Goal: Task Accomplishment & Management: Manage account settings

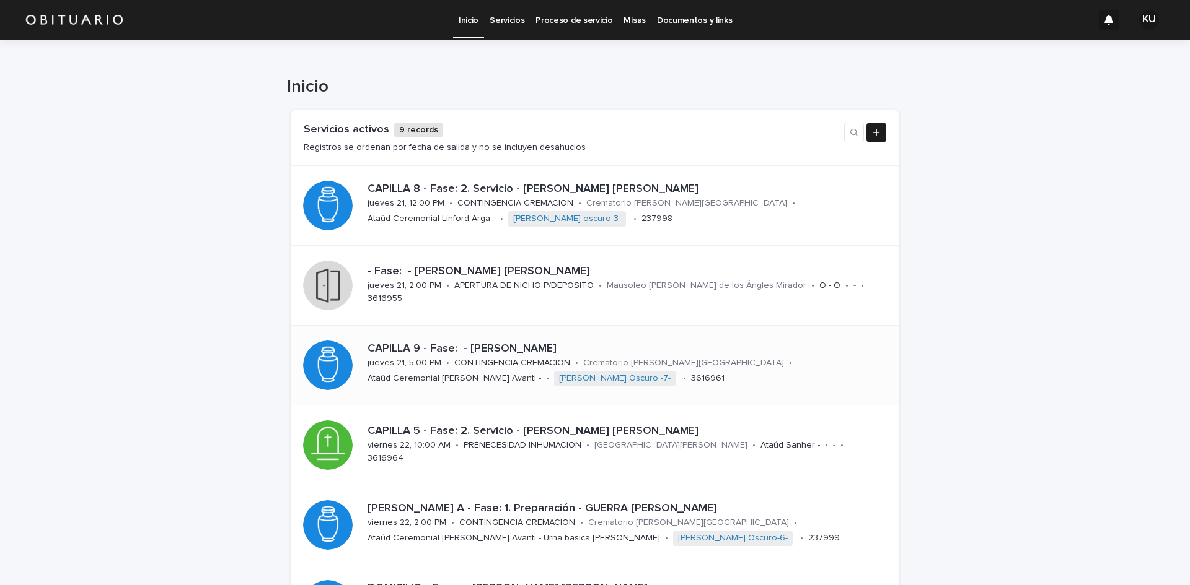
click at [617, 346] on p "CAPILLA 9 - Fase: - [PERSON_NAME]" at bounding box center [625, 350] width 516 height 14
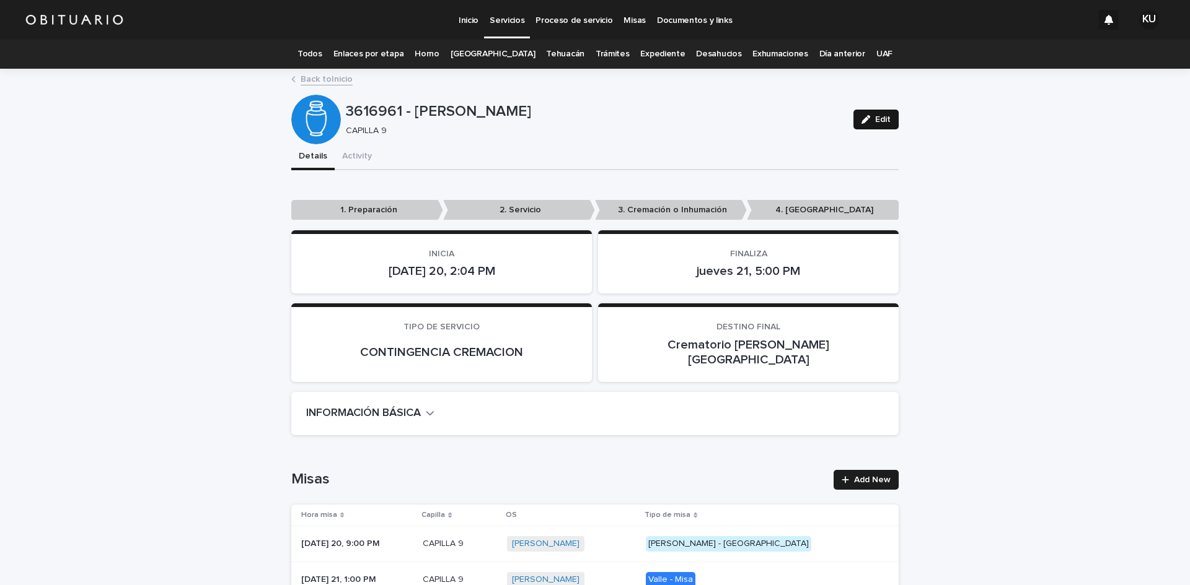
click at [885, 121] on span "Edit" at bounding box center [882, 119] width 15 height 9
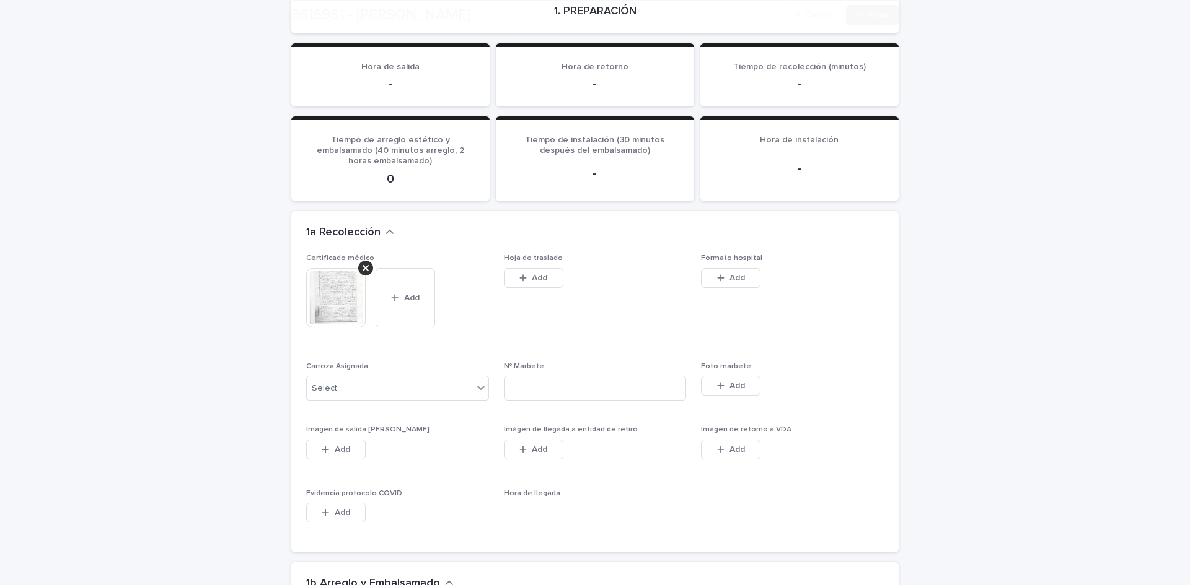
scroll to position [2729, 0]
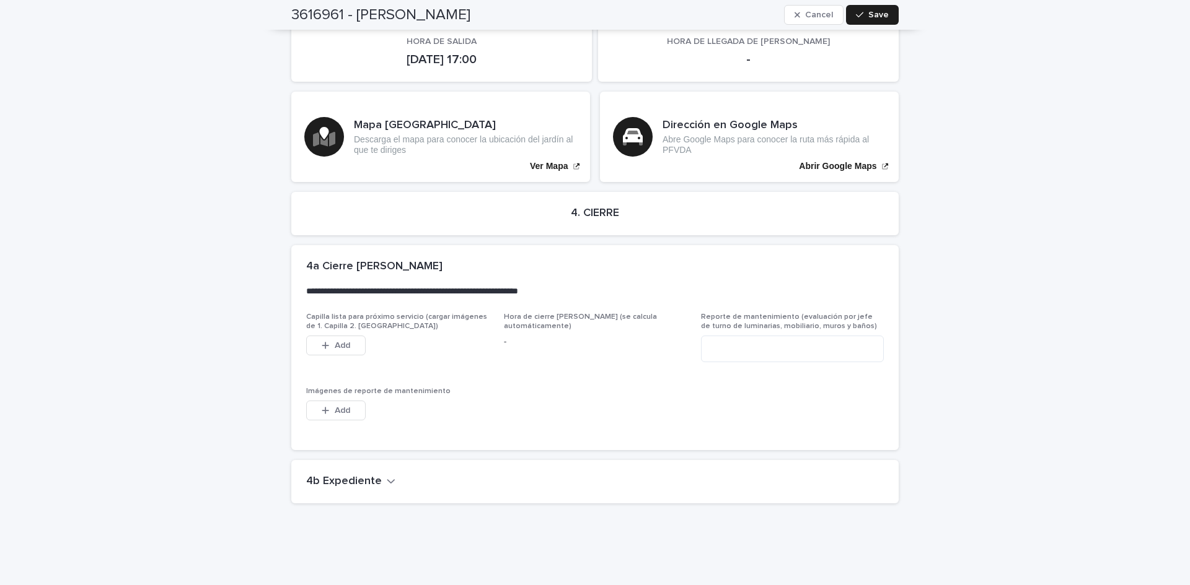
click at [387, 480] on icon "button" at bounding box center [390, 482] width 7 height 4
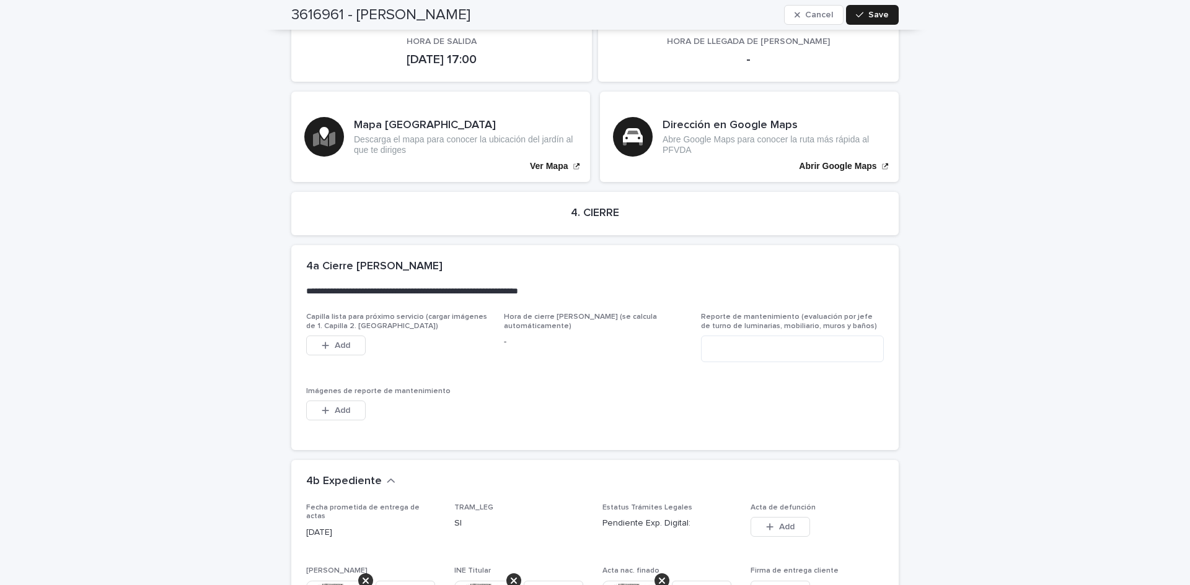
scroll to position [3222, 0]
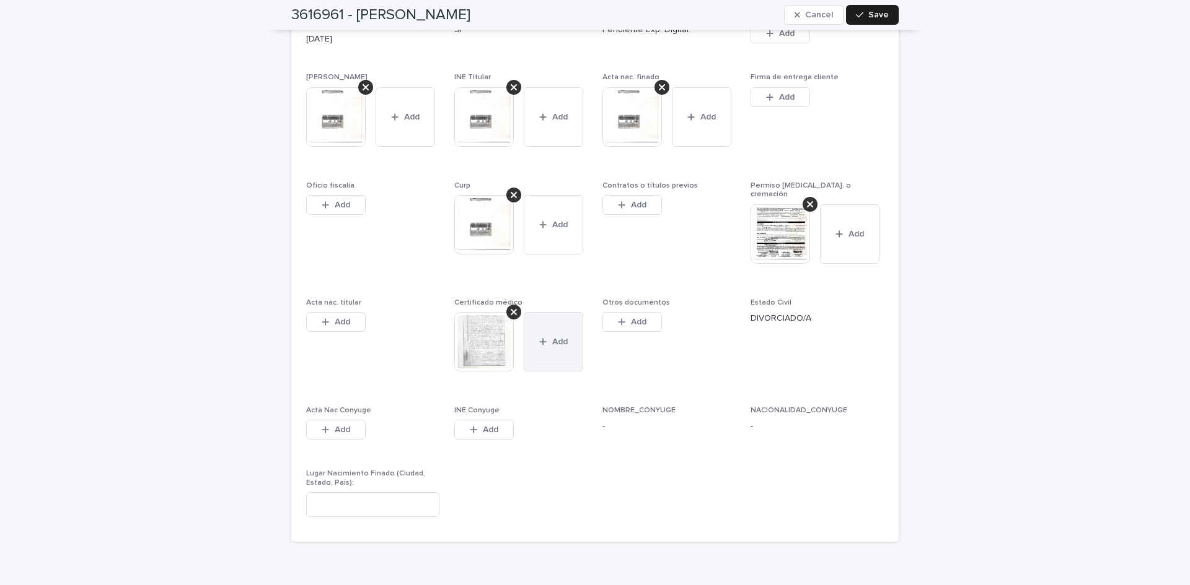
click at [554, 324] on button "Add" at bounding box center [553, 341] width 59 height 59
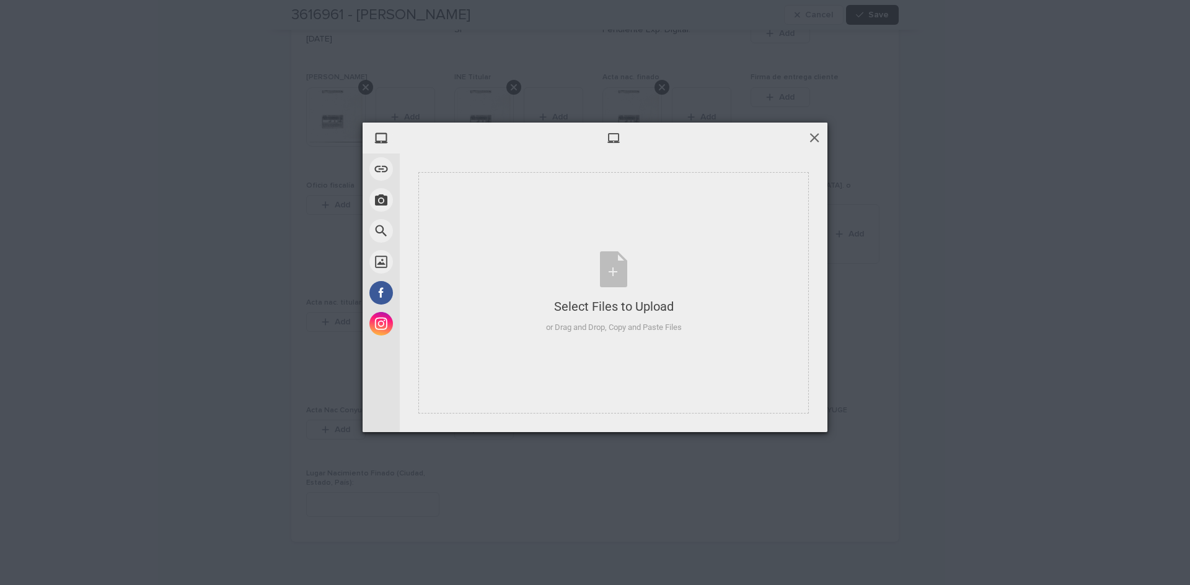
click at [814, 136] on span at bounding box center [814, 138] width 14 height 14
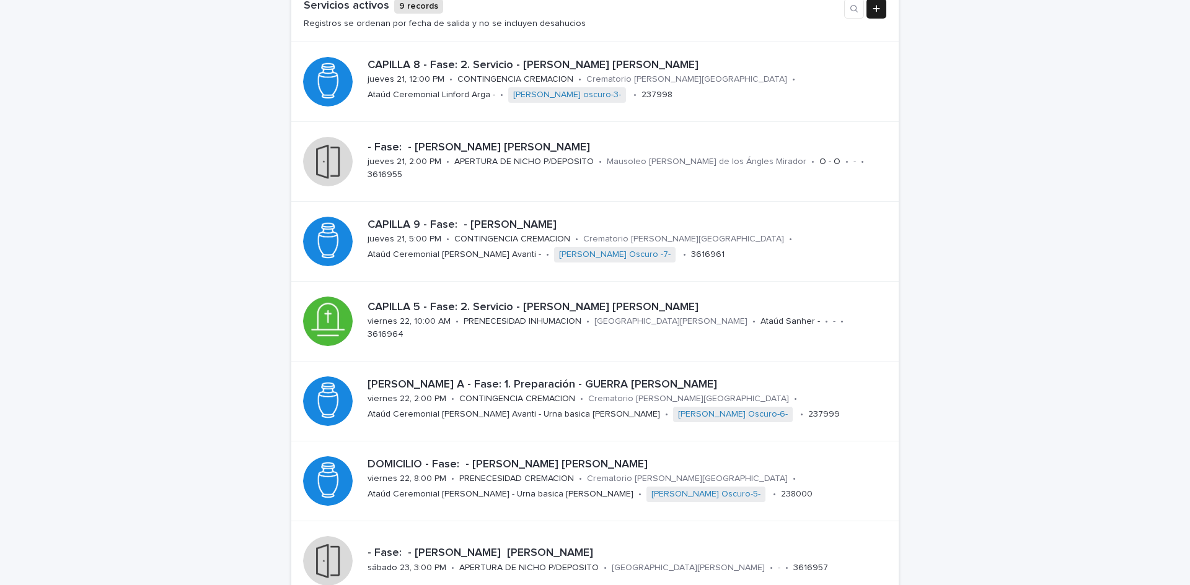
scroll to position [186, 0]
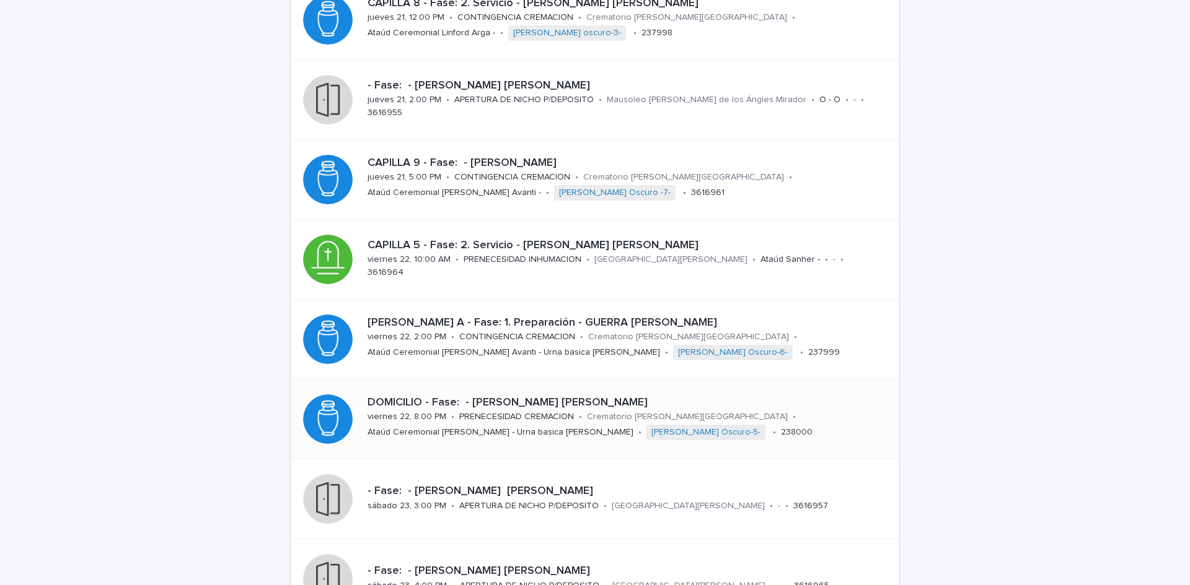
click at [524, 392] on div "DOMICILIO - Fase: - [PERSON_NAME] [PERSON_NAME][DATE] 22, 8:00 PM • PRENECESIDA…" at bounding box center [625, 420] width 526 height 56
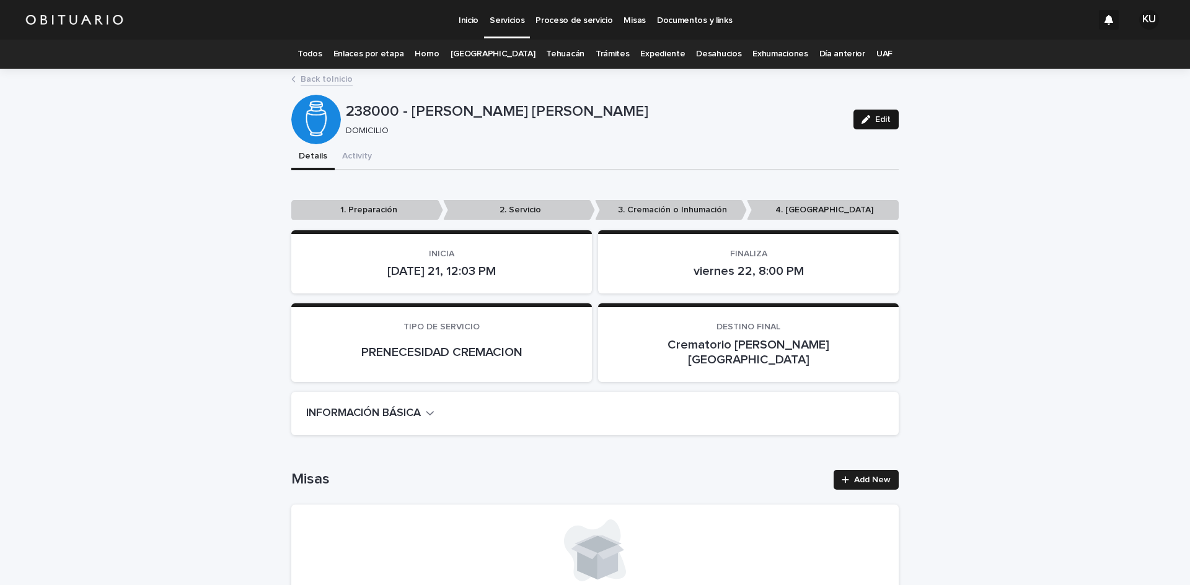
click at [882, 121] on span "Edit" at bounding box center [882, 119] width 15 height 9
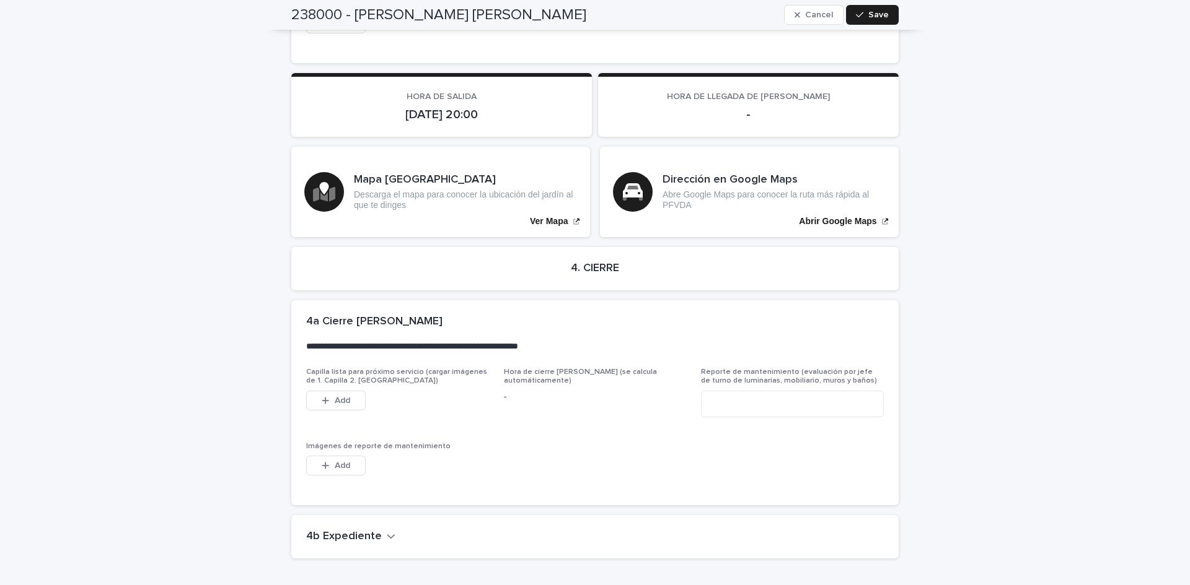
scroll to position [2893, 0]
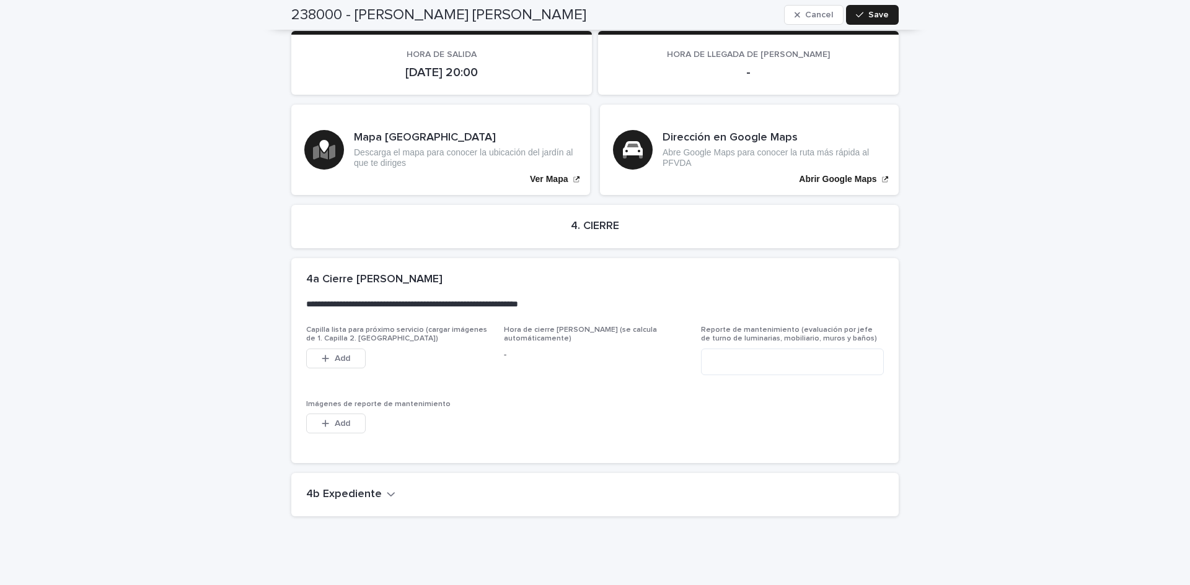
click at [336, 488] on h2 "4b Expediente" at bounding box center [344, 495] width 76 height 14
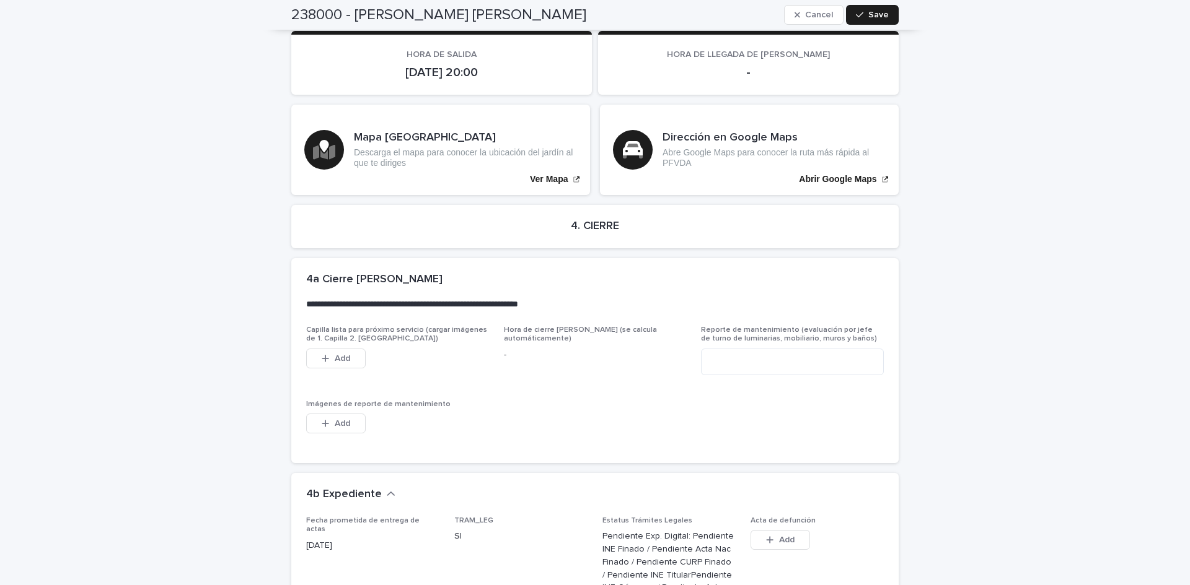
scroll to position [3258, 0]
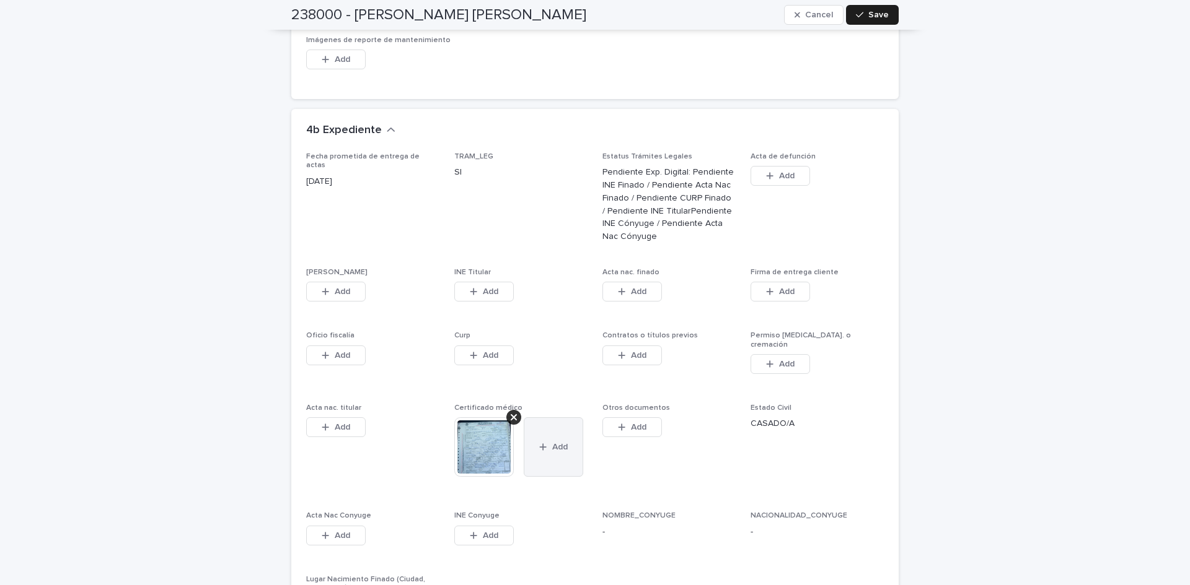
click at [551, 418] on button "Add" at bounding box center [553, 447] width 59 height 59
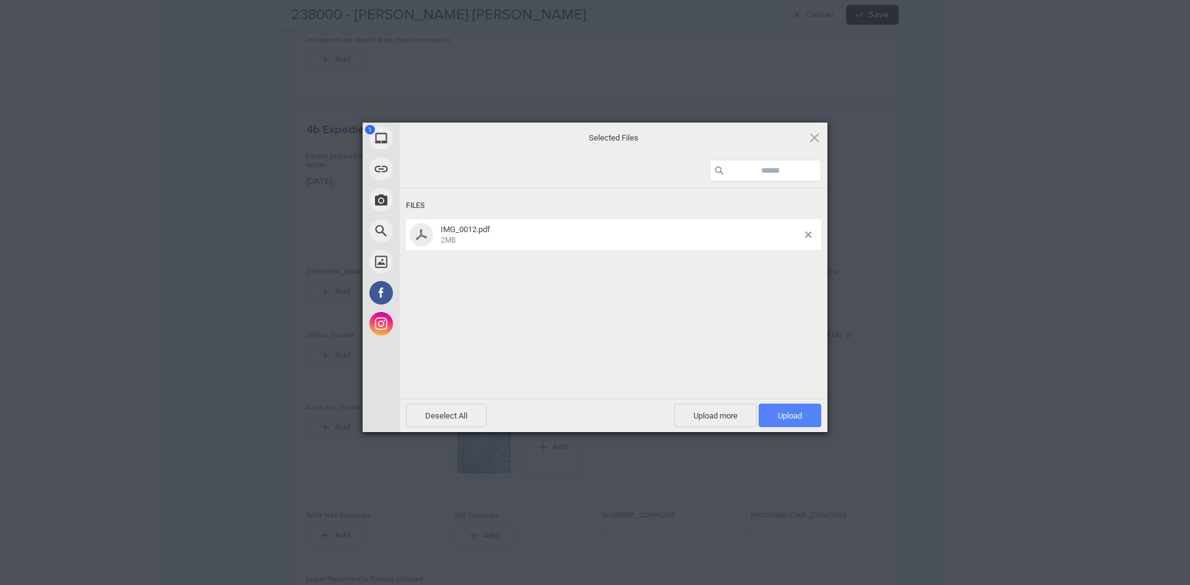
click at [778, 417] on span "Upload 1" at bounding box center [790, 415] width 24 height 9
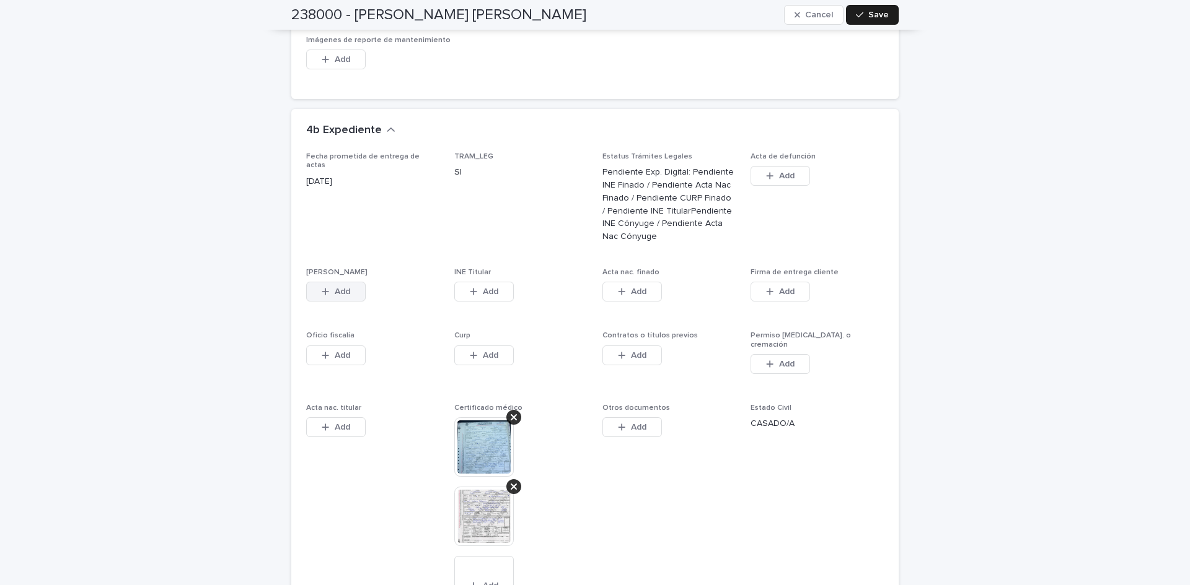
drag, startPoint x: 349, startPoint y: 255, endPoint x: 359, endPoint y: 257, distance: 9.5
click at [349, 282] on button "Add" at bounding box center [335, 292] width 59 height 20
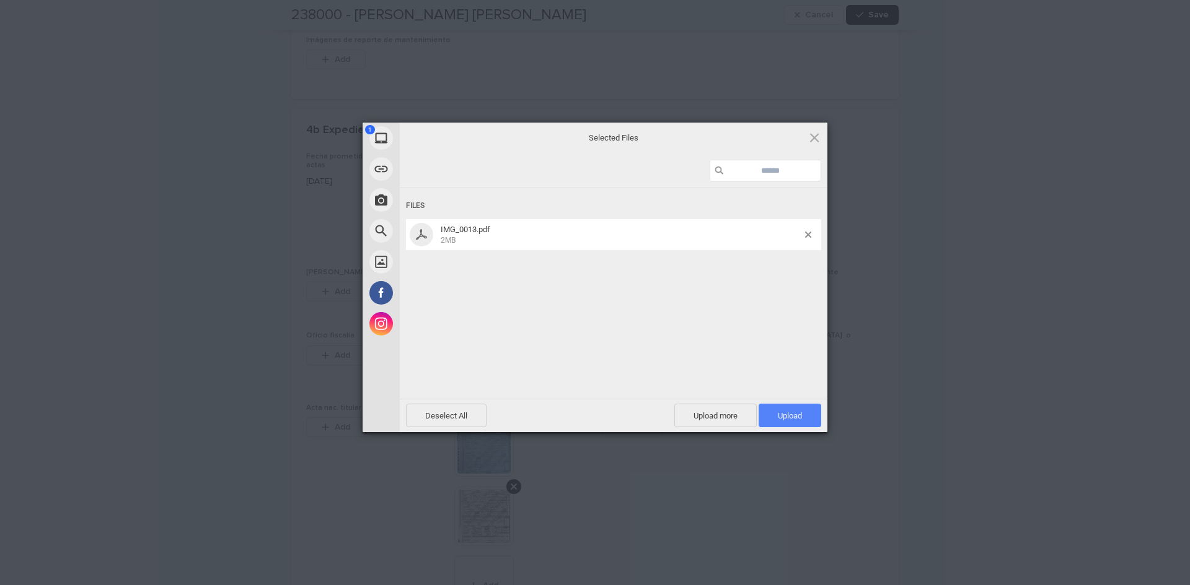
click at [774, 415] on span "Upload 1" at bounding box center [789, 416] width 63 height 24
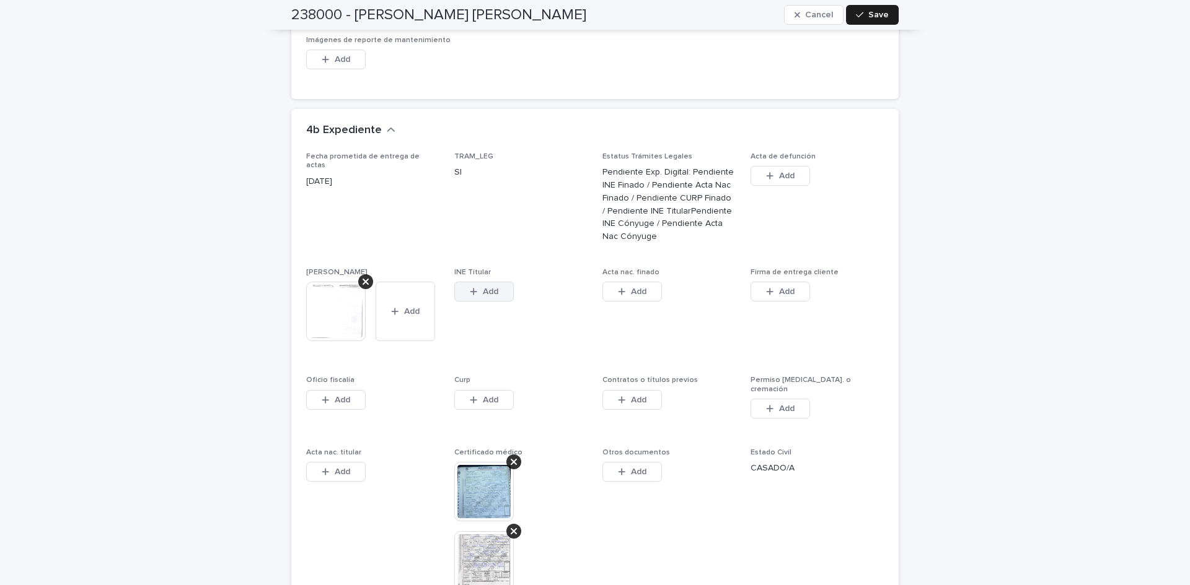
click at [493, 287] on span "Add" at bounding box center [490, 291] width 15 height 9
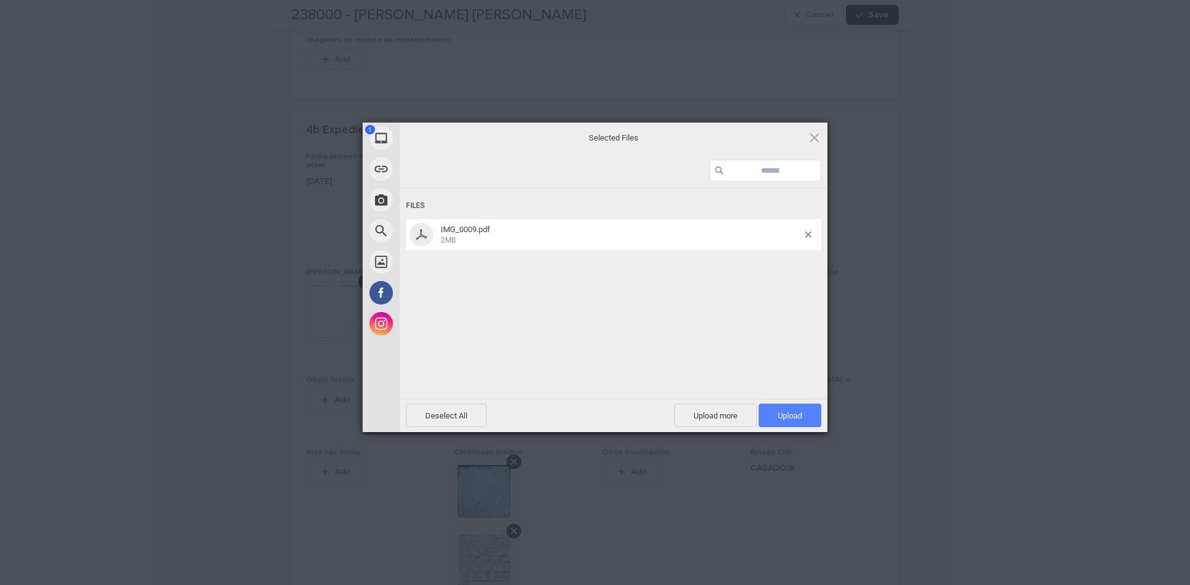
click at [792, 408] on span "Upload 1" at bounding box center [789, 416] width 63 height 24
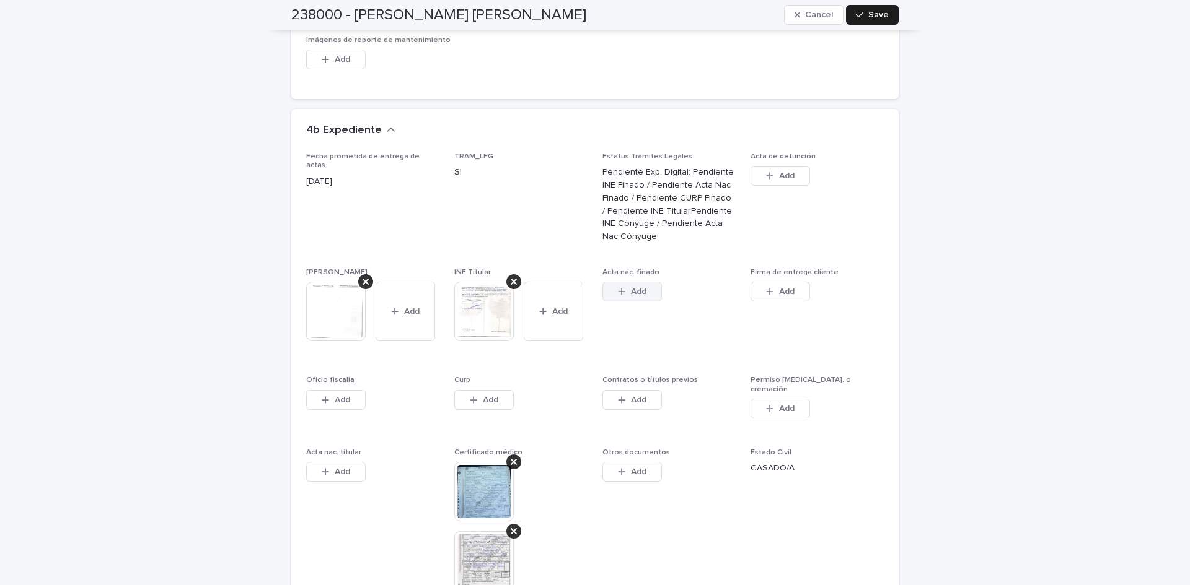
click at [626, 282] on button "Add" at bounding box center [631, 292] width 59 height 20
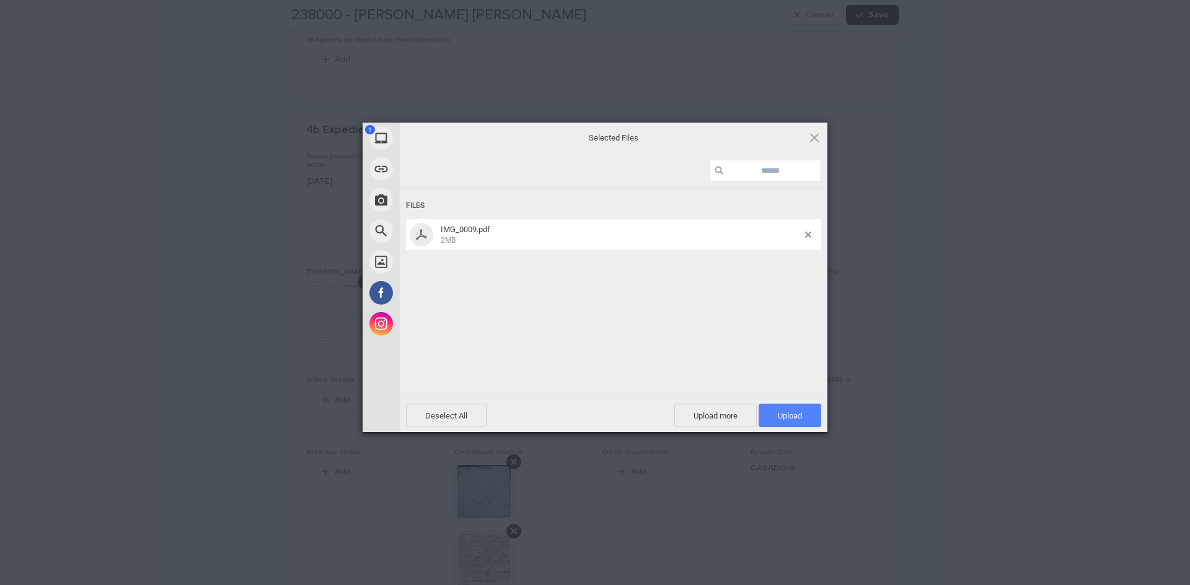
click at [766, 418] on span "Upload 1" at bounding box center [789, 416] width 63 height 24
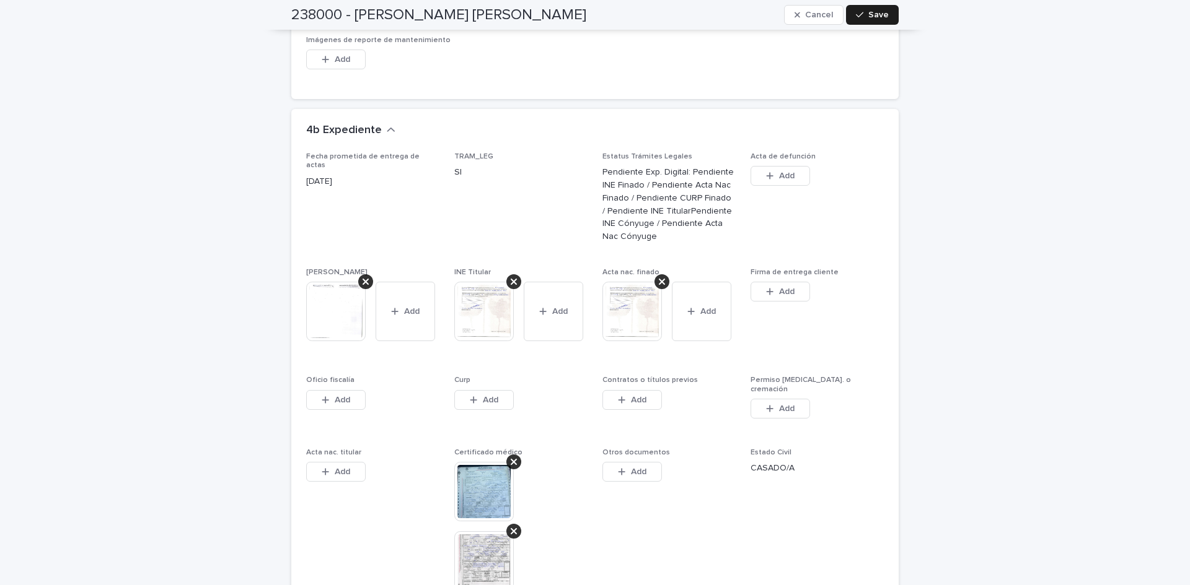
scroll to position [3072, 0]
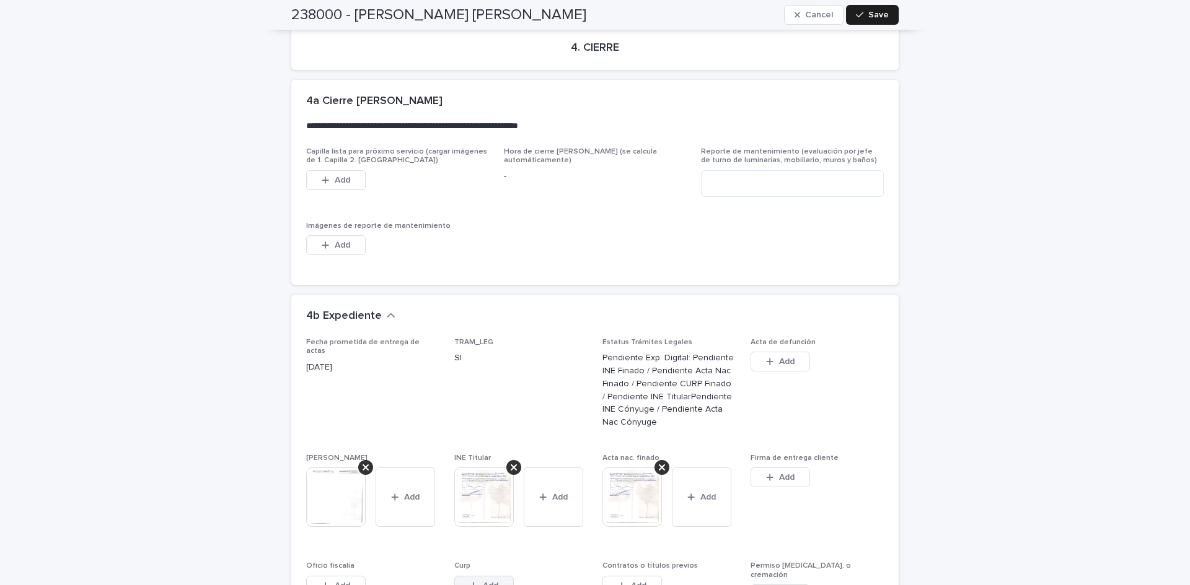
click at [496, 576] on button "Add" at bounding box center [483, 586] width 59 height 20
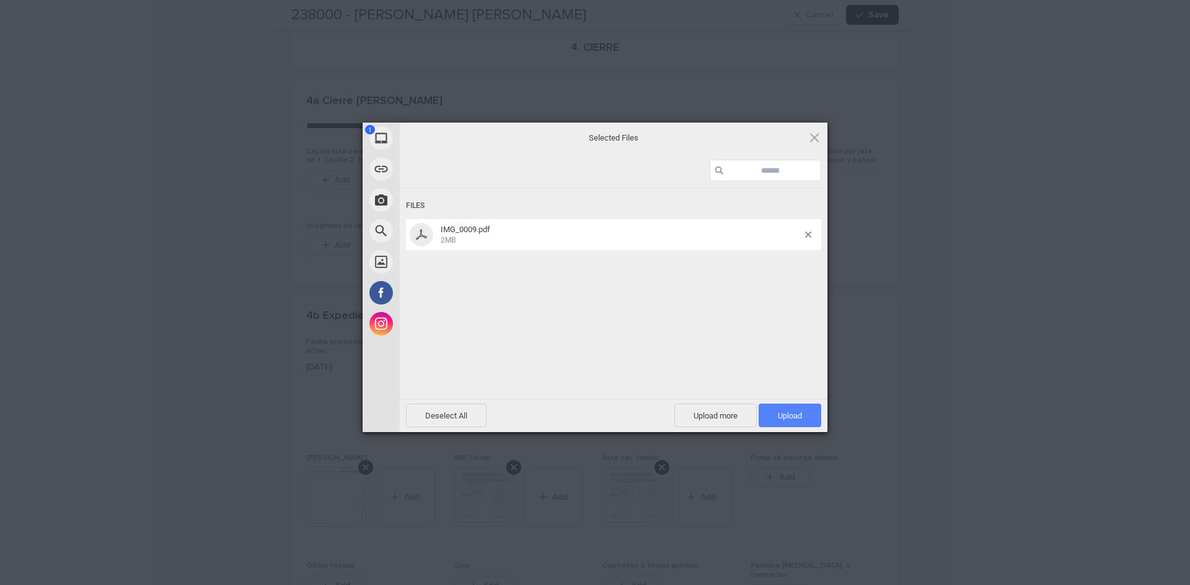
click at [778, 411] on span "Upload 1" at bounding box center [790, 415] width 24 height 9
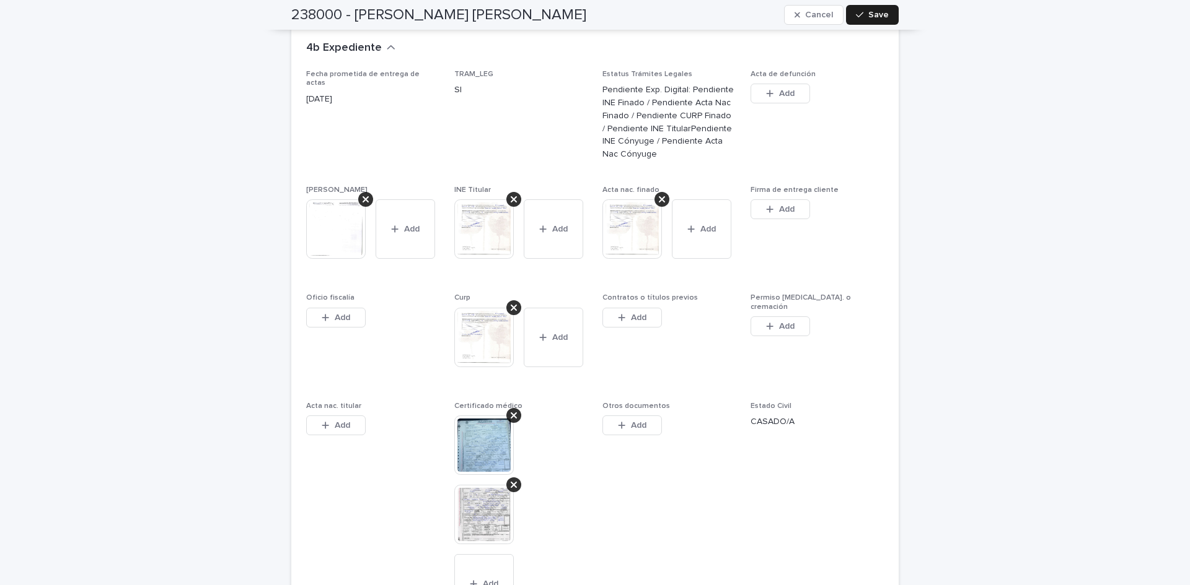
scroll to position [3423, 0]
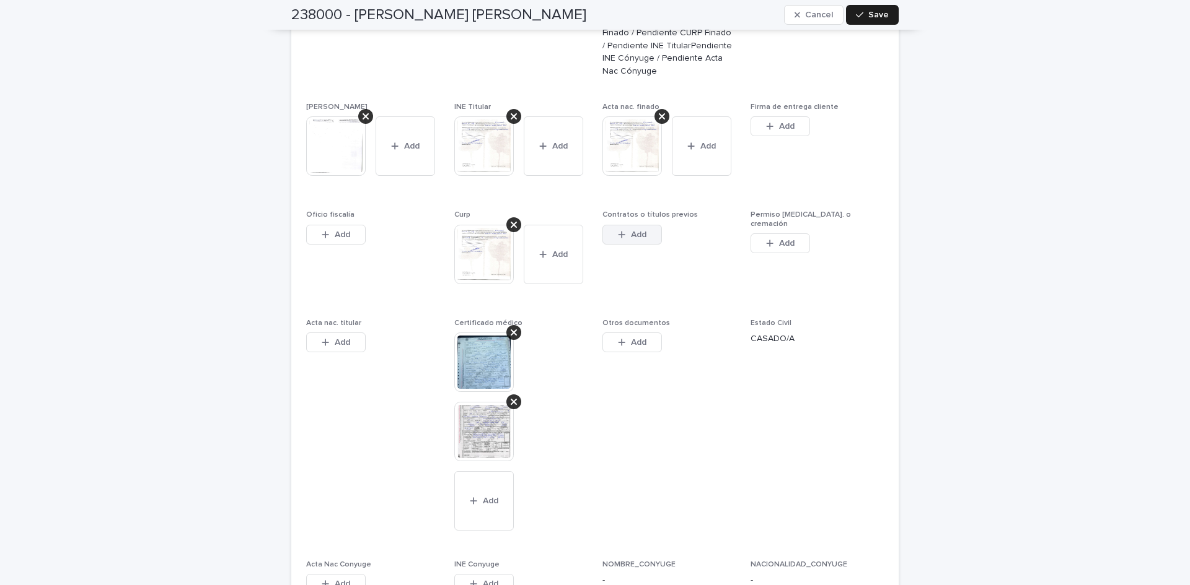
click at [624, 230] on div "button" at bounding box center [624, 234] width 12 height 9
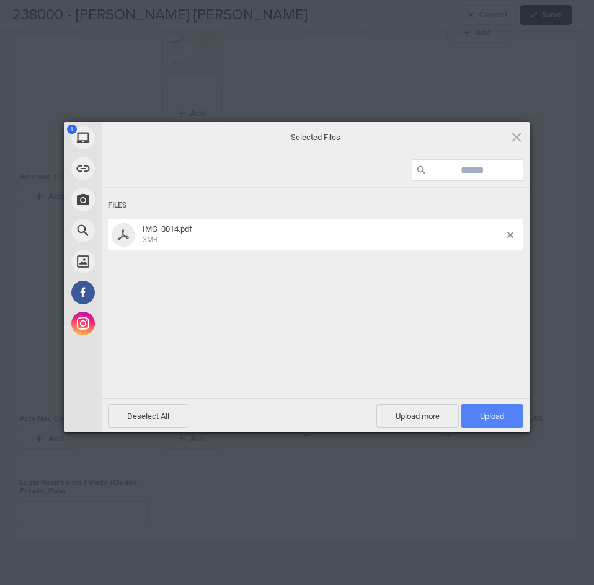
click at [515, 421] on span "Upload 1" at bounding box center [491, 416] width 63 height 24
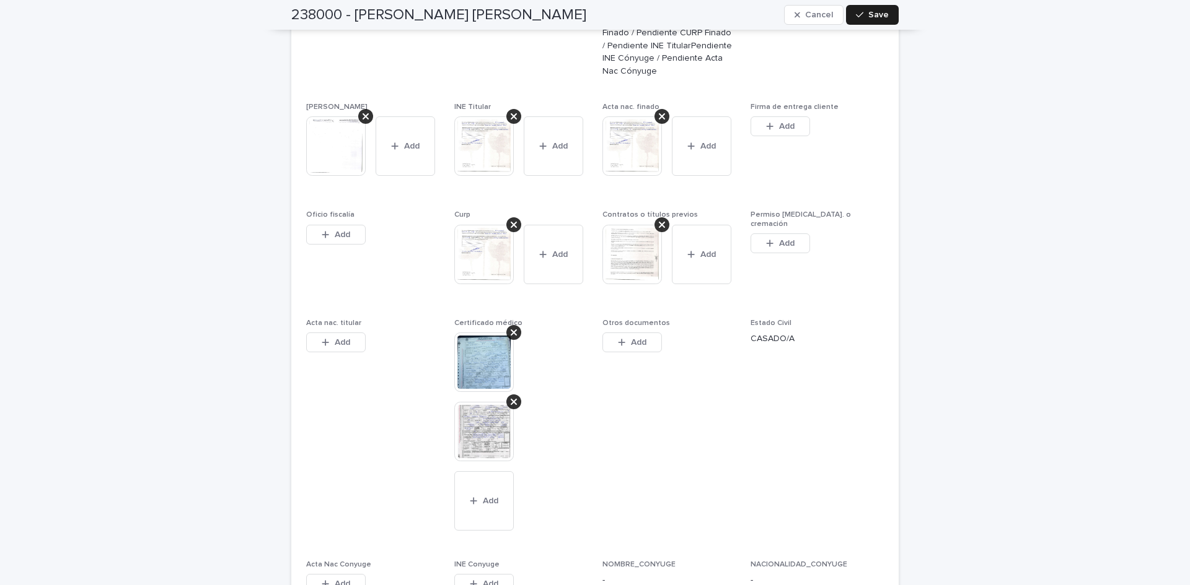
click at [870, 19] on span "Save" at bounding box center [878, 15] width 20 height 9
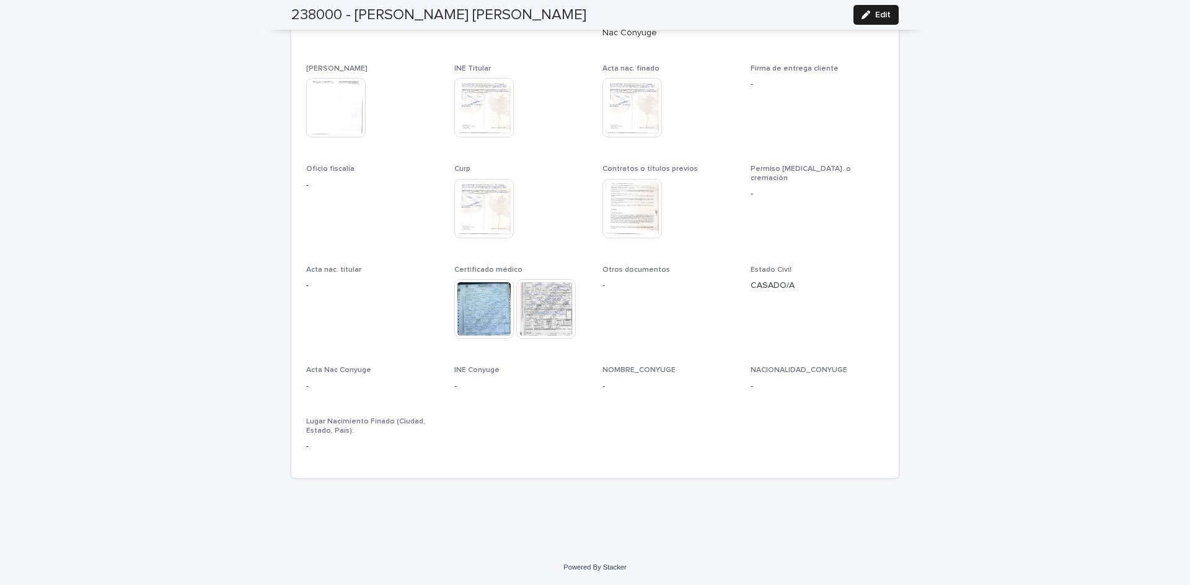
scroll to position [3090, 0]
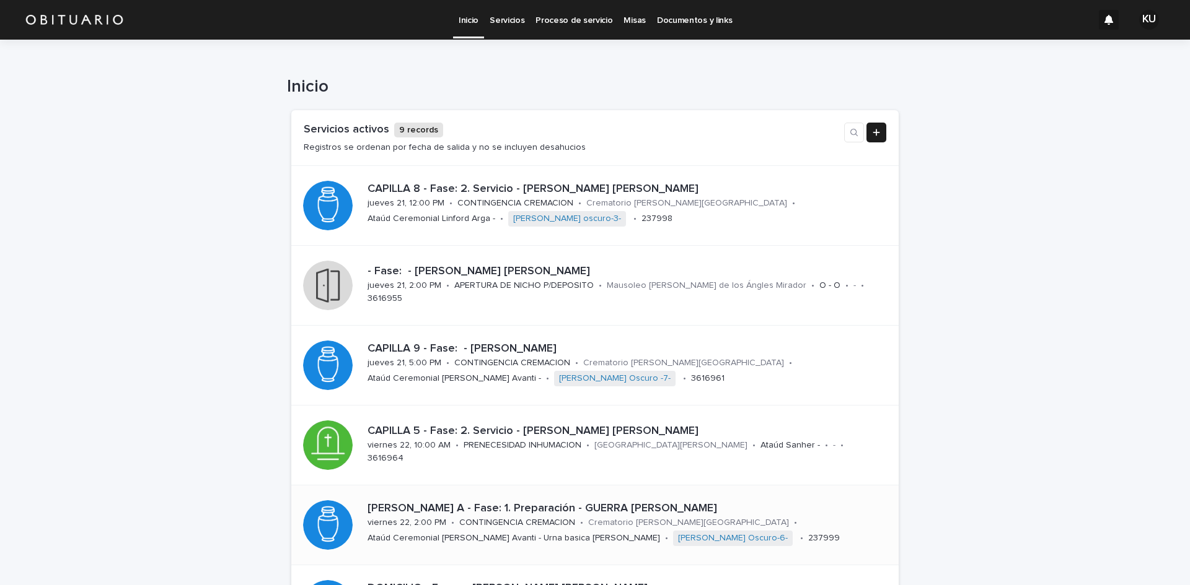
click at [709, 503] on p "[PERSON_NAME] A - Fase: 1. Preparación - GUERRA [PERSON_NAME]" at bounding box center [625, 509] width 516 height 14
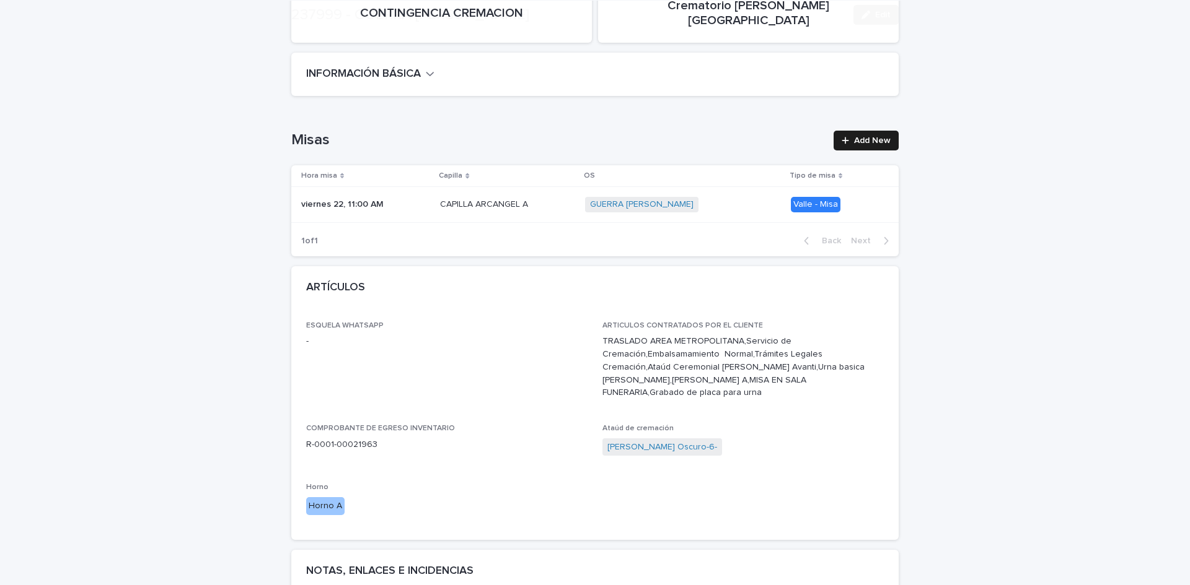
scroll to position [367, 0]
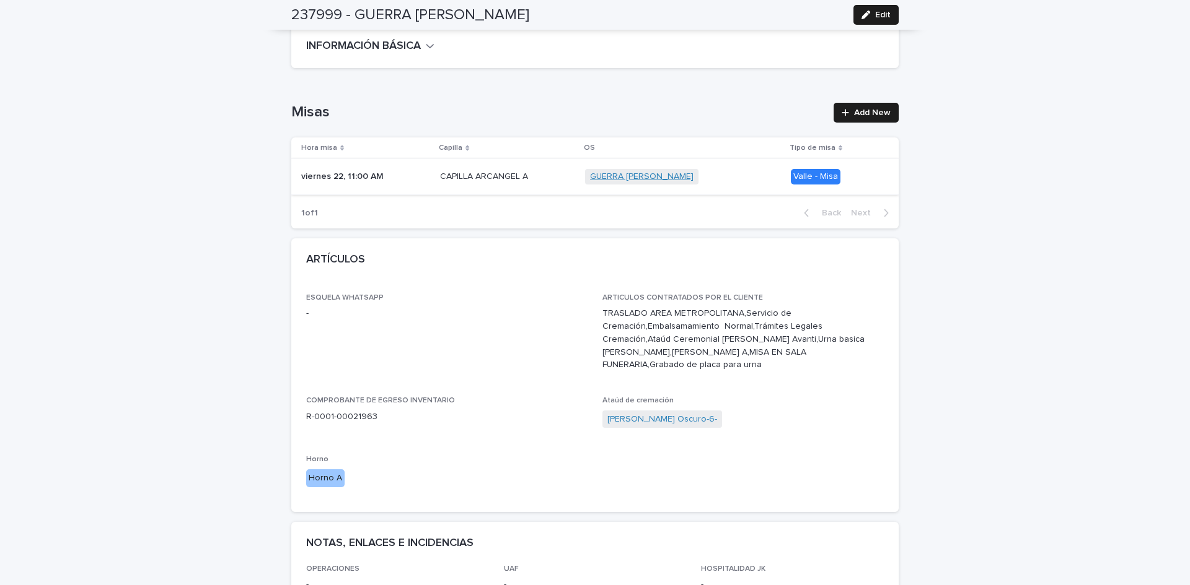
click at [693, 172] on link "GUERRA [PERSON_NAME]" at bounding box center [641, 177] width 103 height 11
click at [499, 169] on p "CAPILLA ARCANGEL A" at bounding box center [485, 175] width 90 height 13
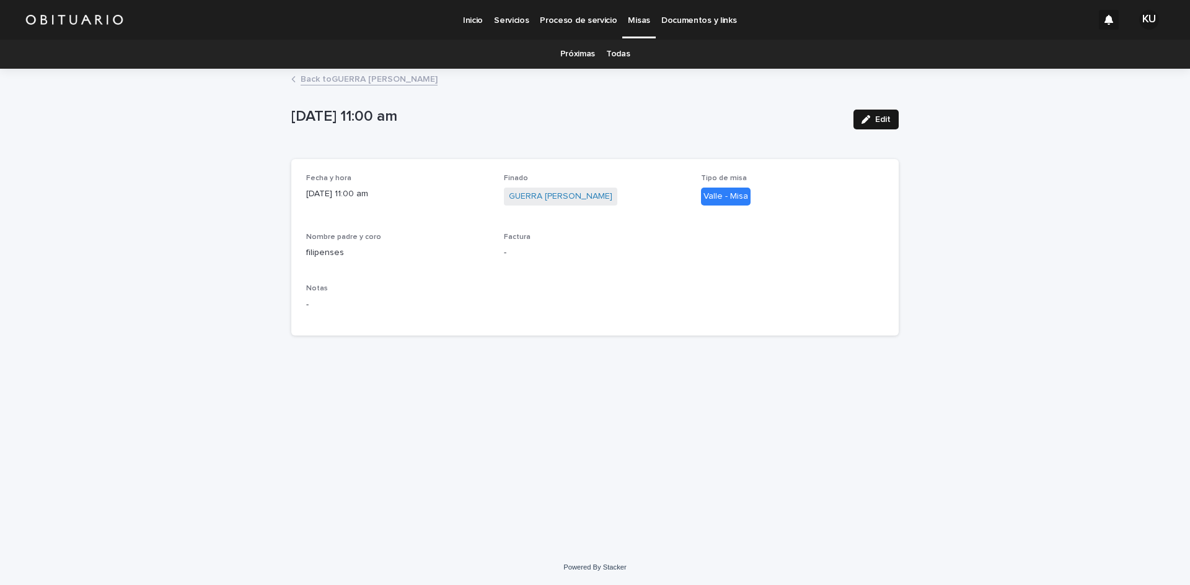
click at [888, 126] on button "Edit" at bounding box center [875, 120] width 45 height 20
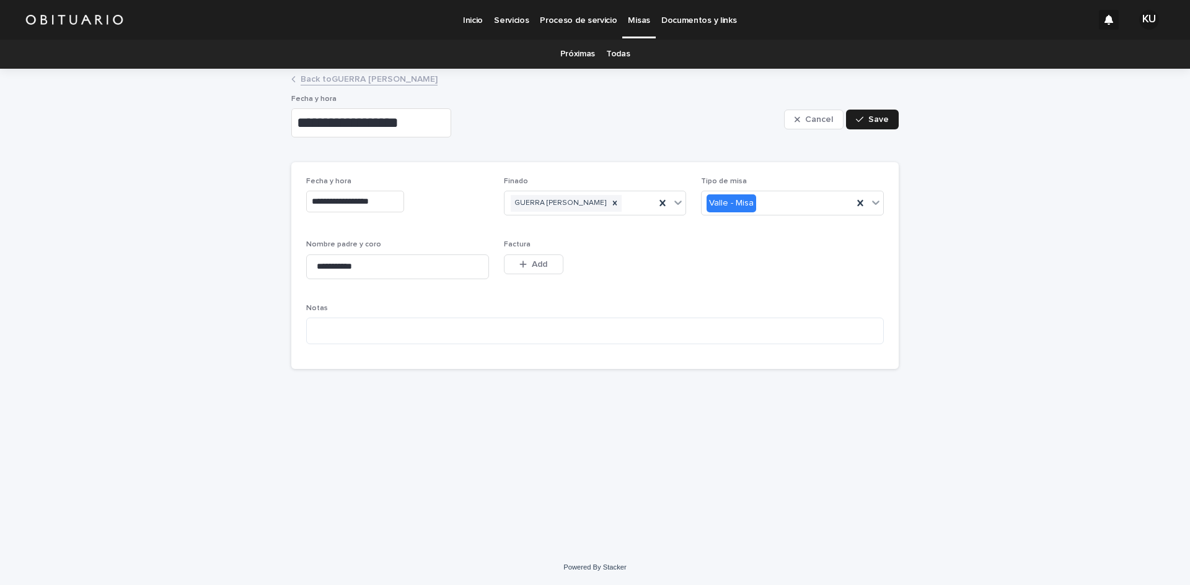
click at [451, 121] on input "**********" at bounding box center [371, 122] width 160 height 29
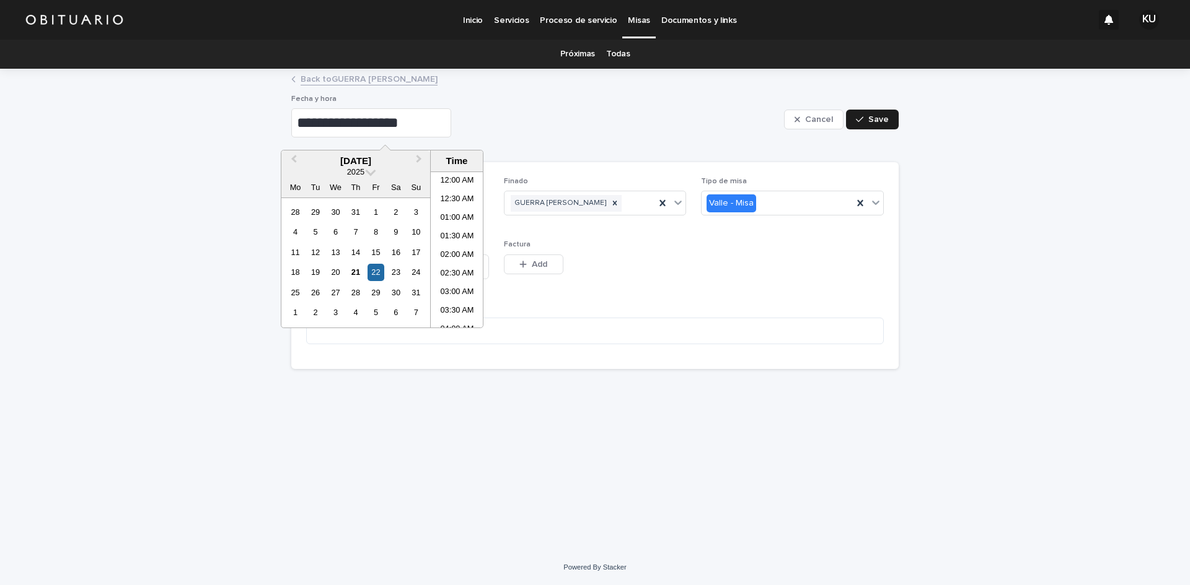
scroll to position [341, 0]
click at [358, 271] on div "21" at bounding box center [355, 272] width 17 height 17
type input "**********"
click at [377, 271] on div "22" at bounding box center [375, 272] width 17 height 17
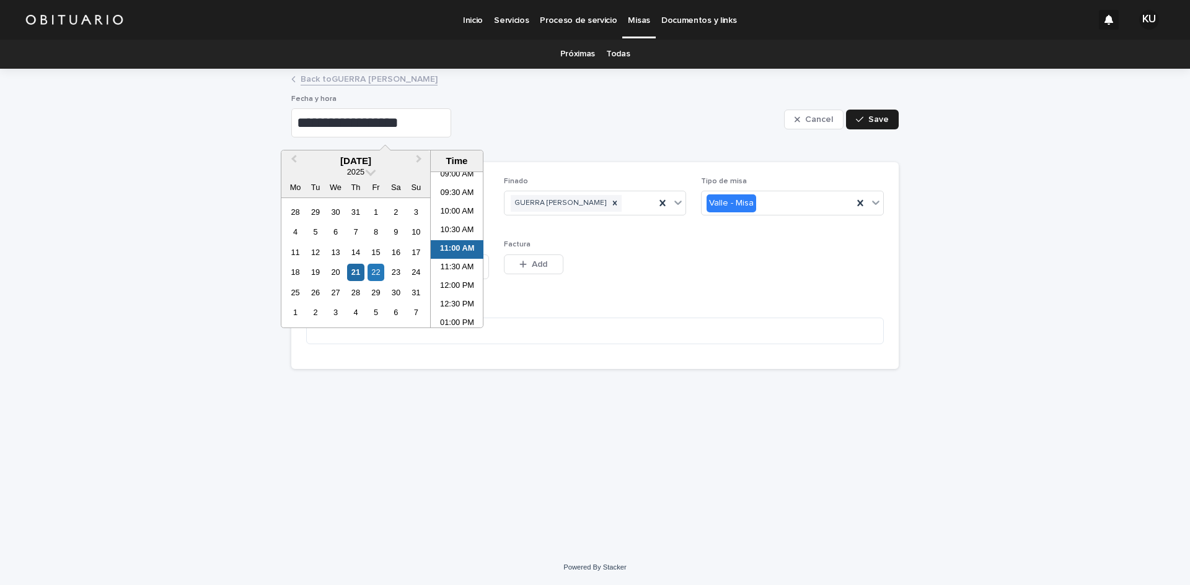
type input "**********"
click at [460, 250] on li "11:00 AM" at bounding box center [457, 249] width 53 height 19
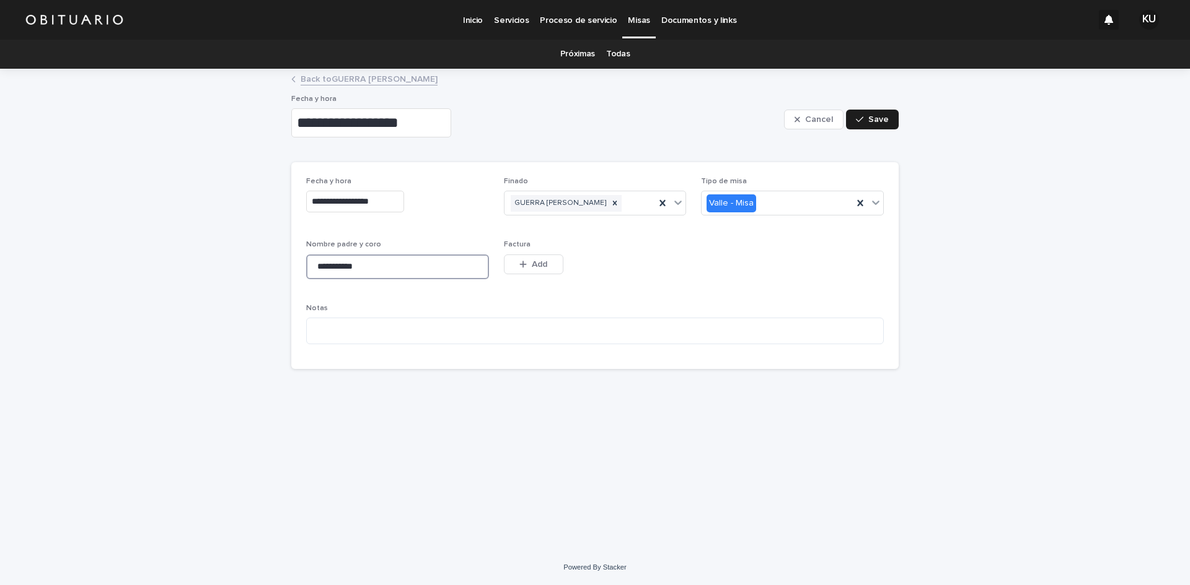
drag, startPoint x: 398, startPoint y: 287, endPoint x: 253, endPoint y: 297, distance: 145.3
click at [253, 297] on div "**********" at bounding box center [595, 310] width 1190 height 480
type input "**********"
click at [876, 129] on div "Cancel Save" at bounding box center [841, 120] width 115 height 50
click at [877, 121] on span "Save" at bounding box center [878, 119] width 20 height 9
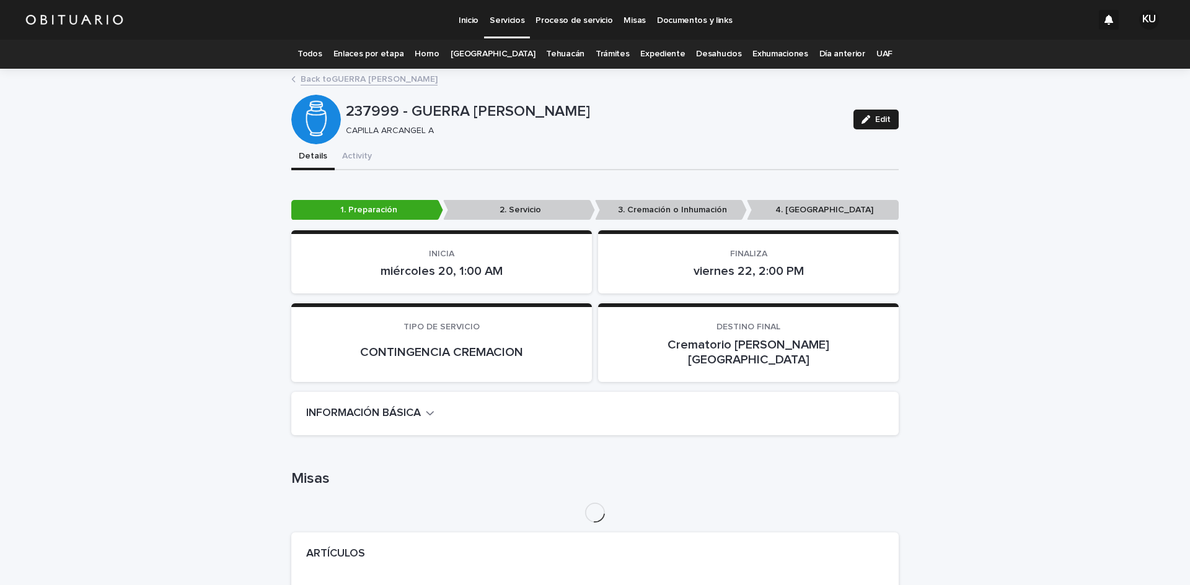
click at [322, 47] on link "Todos" at bounding box center [309, 54] width 24 height 29
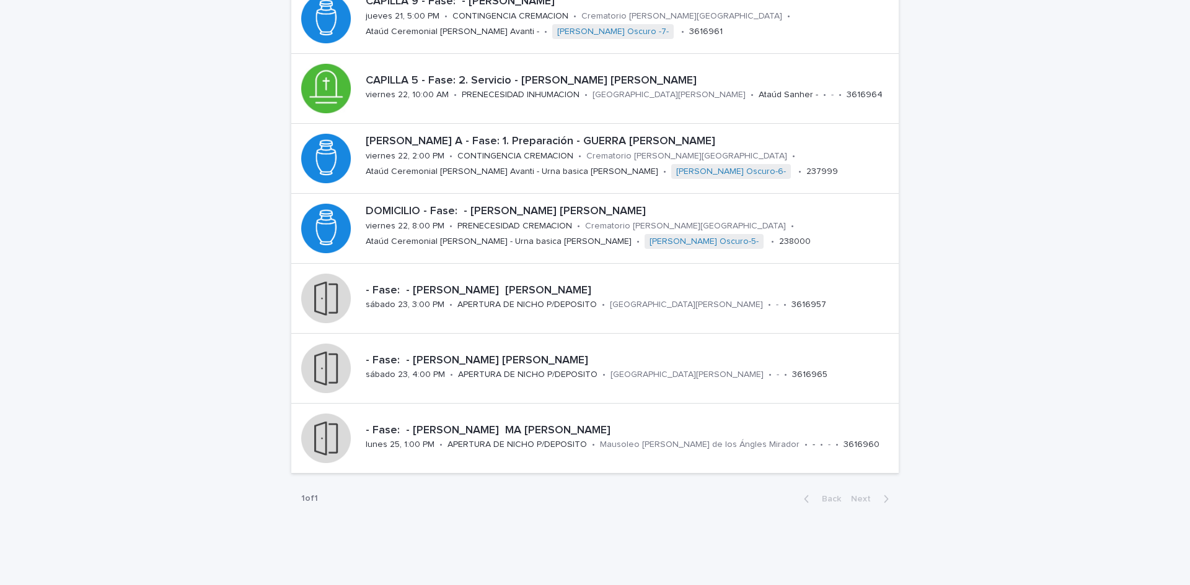
scroll to position [296, 0]
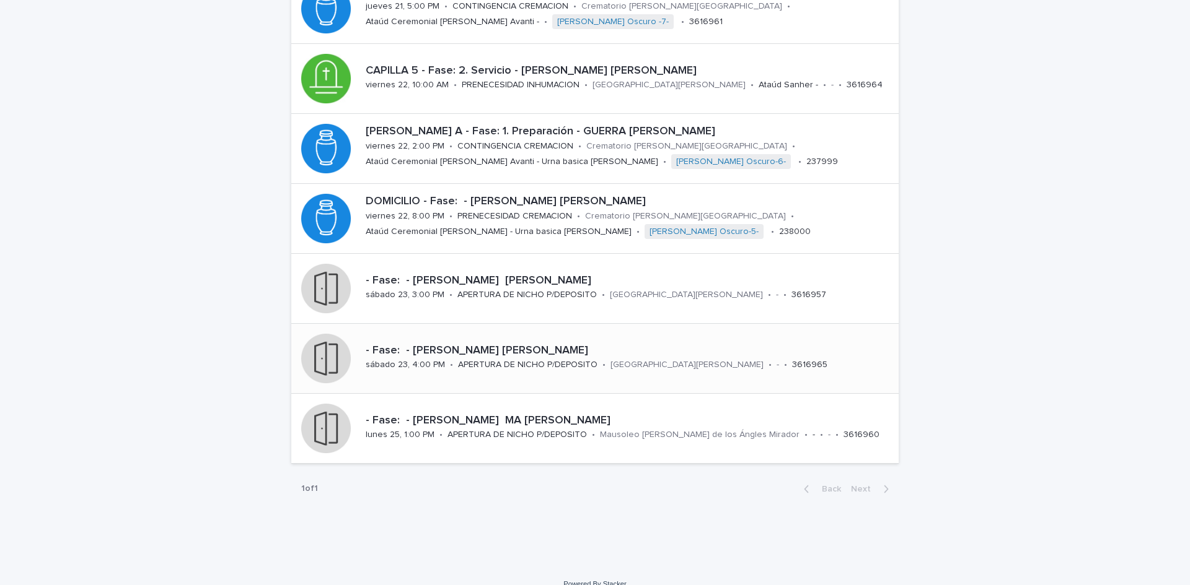
click at [634, 356] on p "- Fase: - [PERSON_NAME] [PERSON_NAME]" at bounding box center [630, 351] width 528 height 14
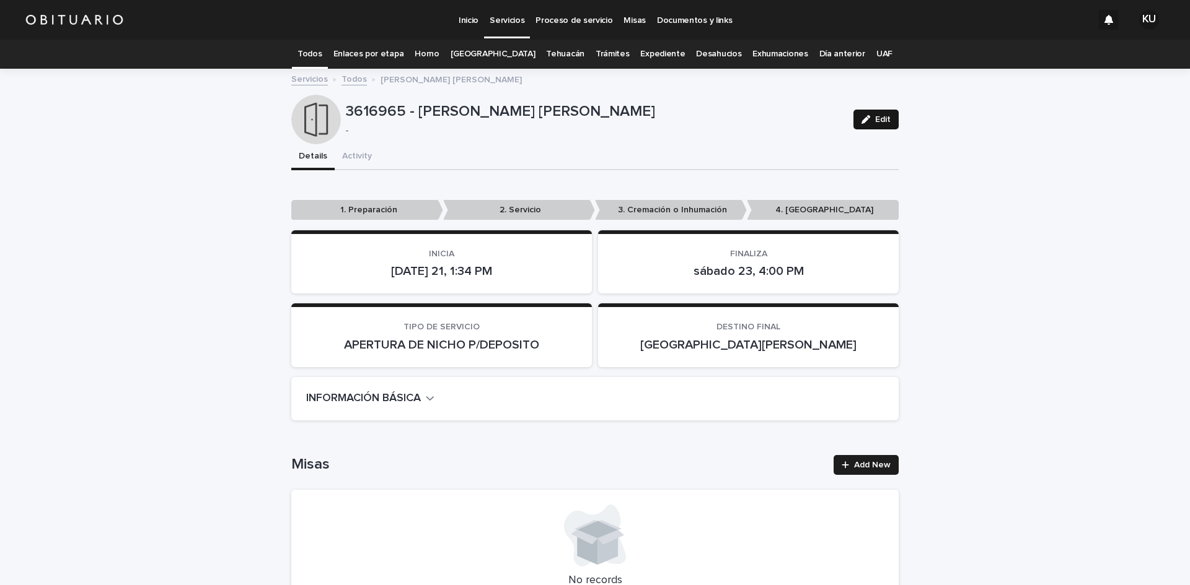
click at [885, 124] on button "Edit" at bounding box center [875, 120] width 45 height 20
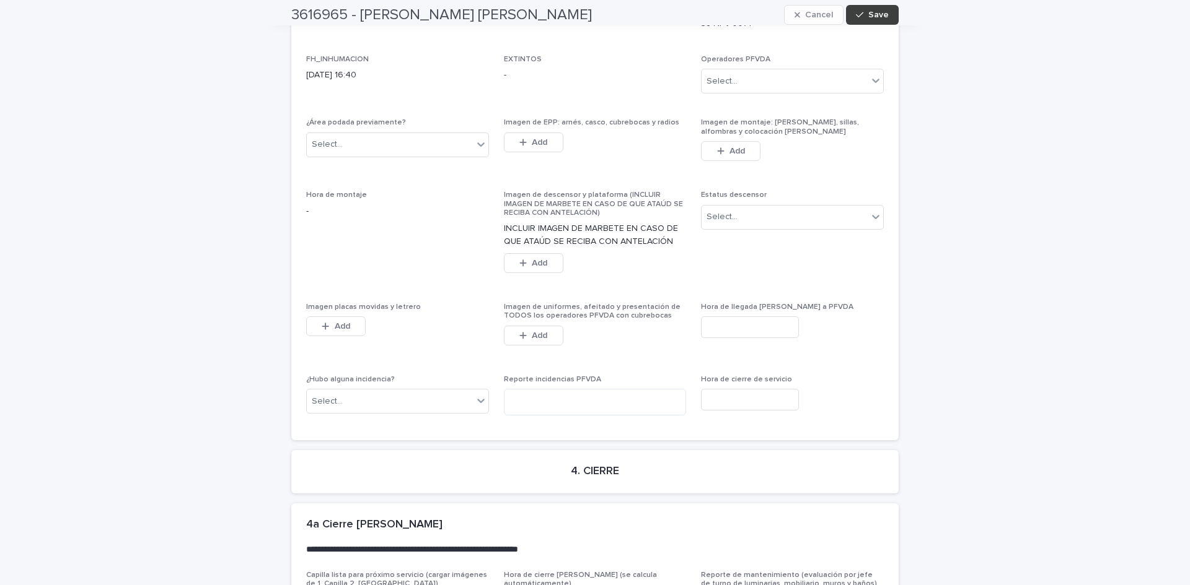
scroll to position [2962, 0]
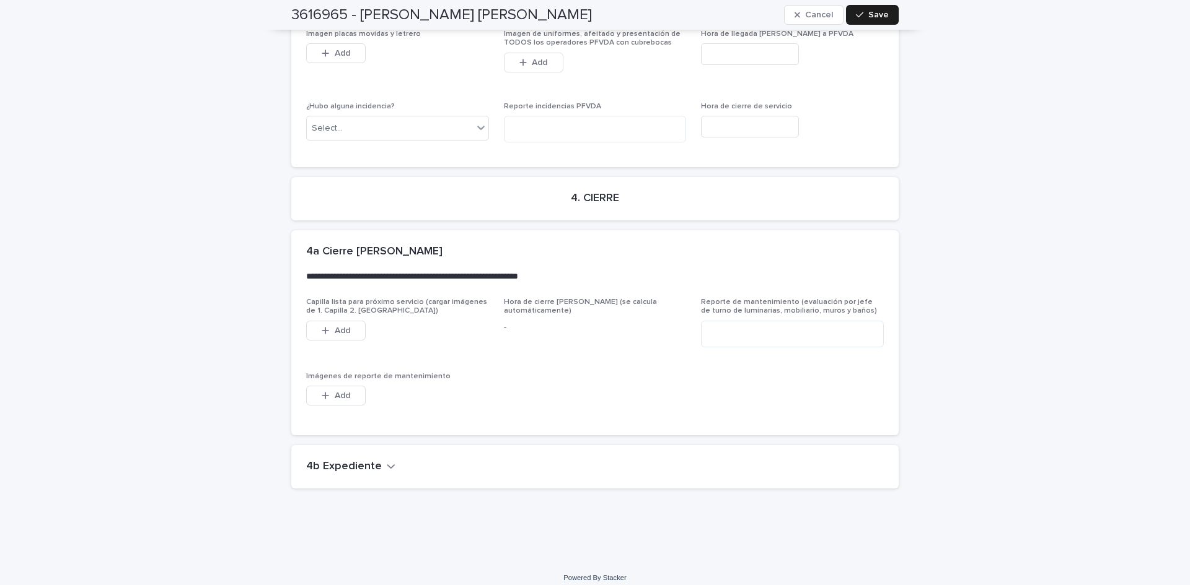
click at [338, 460] on h2 "4b Expediente" at bounding box center [344, 467] width 76 height 14
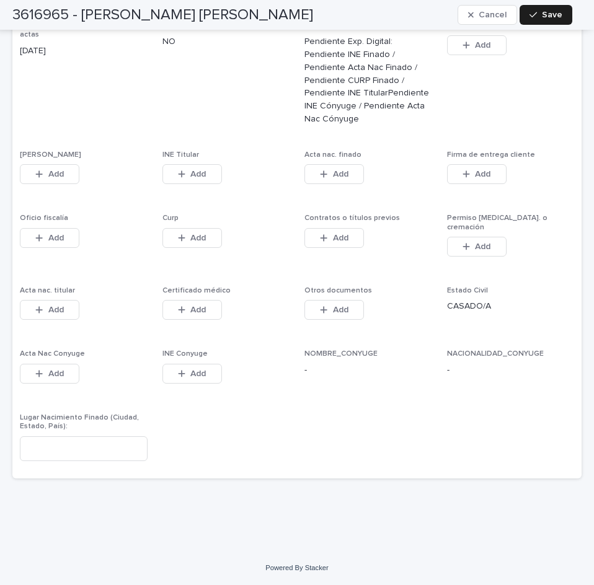
scroll to position [3091, 0]
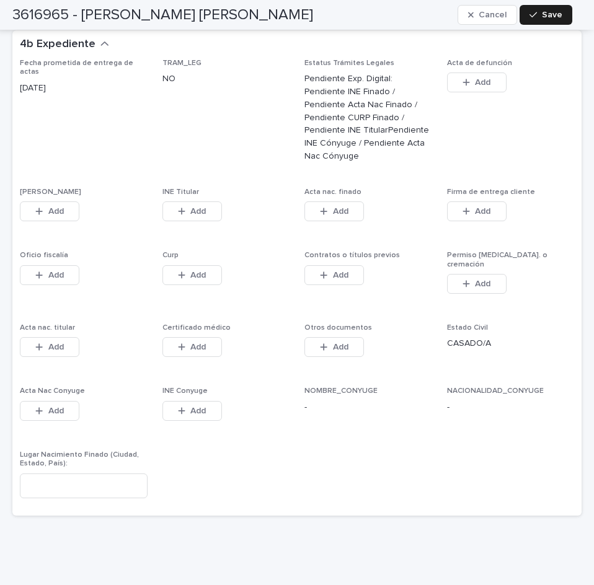
drag, startPoint x: 172, startPoint y: 175, endPoint x: 16, endPoint y: 196, distance: 157.5
click at [172, 201] on button "Add" at bounding box center [191, 211] width 59 height 20
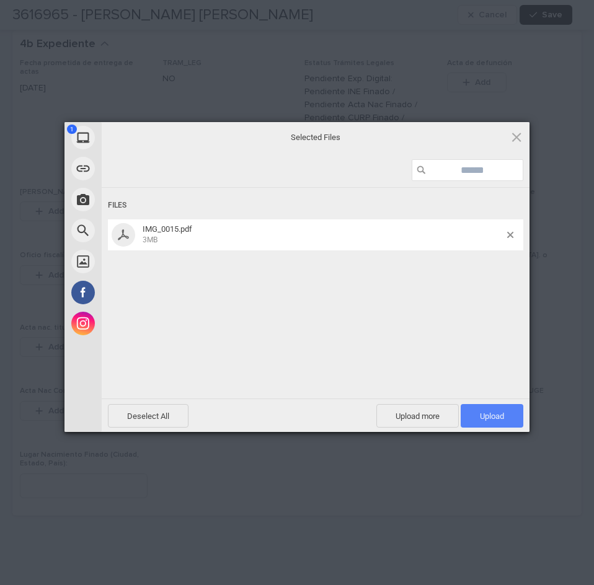
click at [467, 415] on span "Upload 1" at bounding box center [491, 416] width 63 height 24
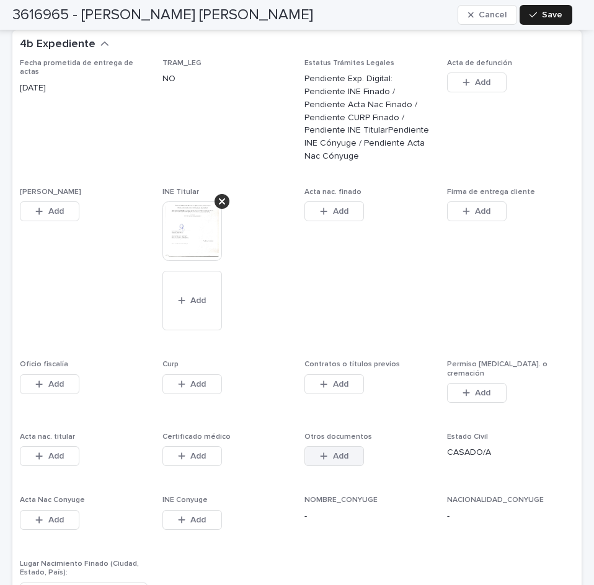
click at [350, 446] on button "Add" at bounding box center [333, 456] width 59 height 20
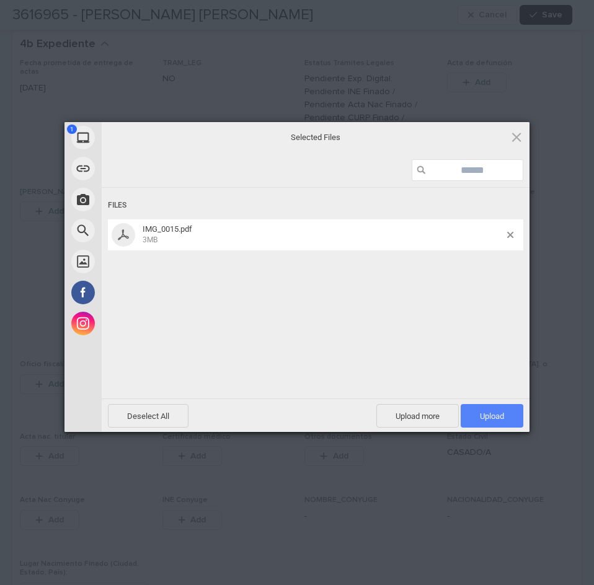
click at [470, 411] on span "Upload 1" at bounding box center [491, 416] width 63 height 24
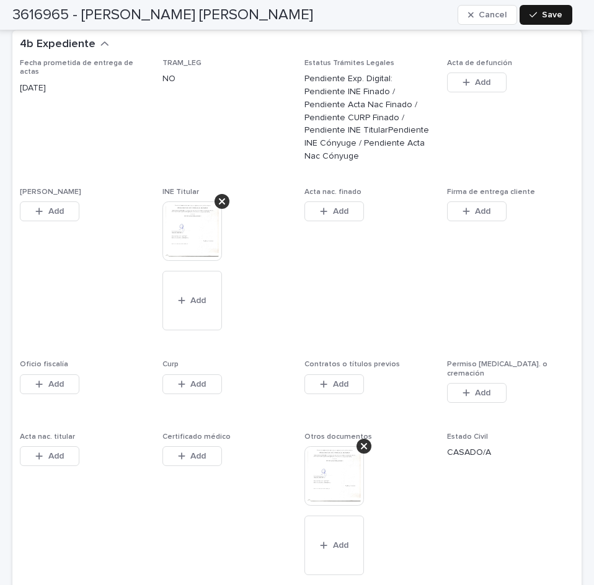
click at [564, 12] on button "Save" at bounding box center [545, 15] width 53 height 20
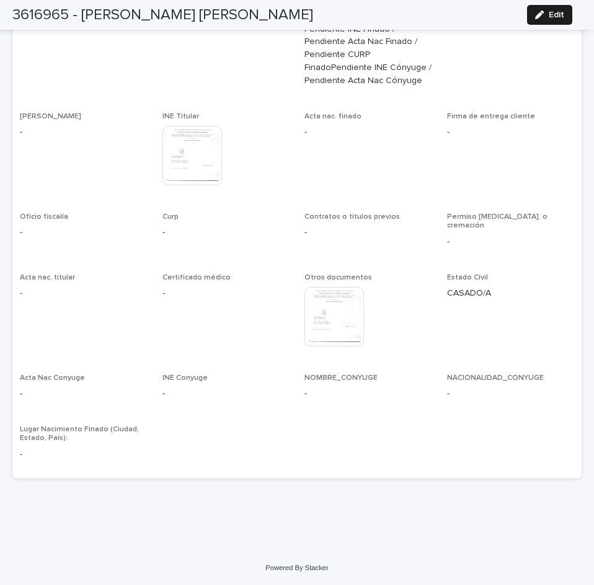
scroll to position [2826, 0]
